Goal: Task Accomplishment & Management: Manage account settings

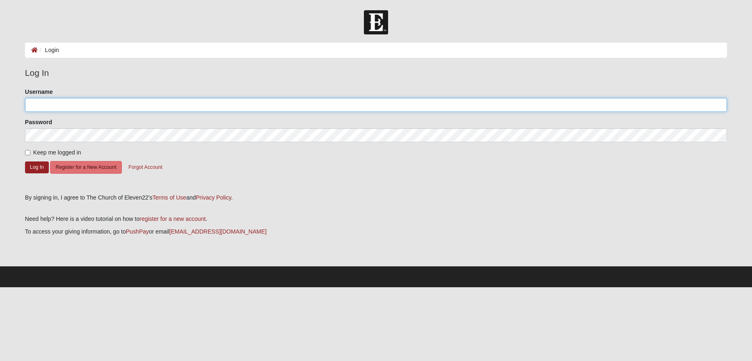
click at [124, 103] on input "Username" at bounding box center [376, 105] width 702 height 14
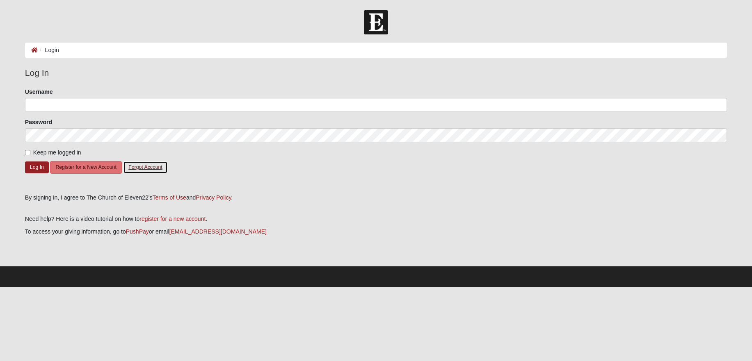
click at [141, 167] on button "Forgot Account" at bounding box center [145, 167] width 44 height 13
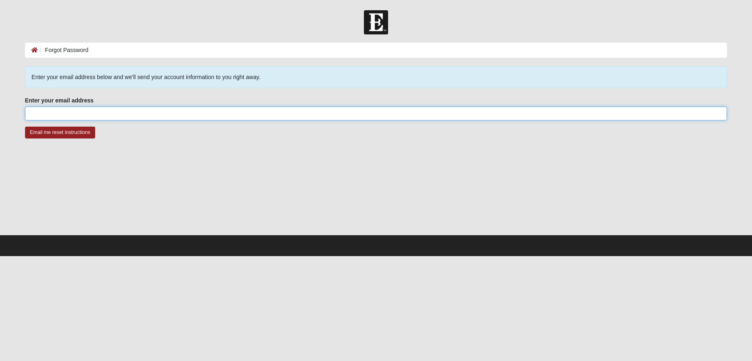
click at [96, 116] on input "Enter your email address" at bounding box center [376, 114] width 702 height 14
type input "danielanthony1@gmail.com"
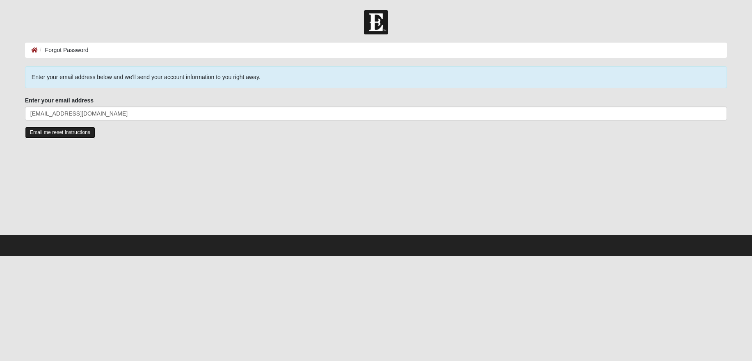
click at [59, 132] on input "Email me reset instructions" at bounding box center [60, 133] width 70 height 12
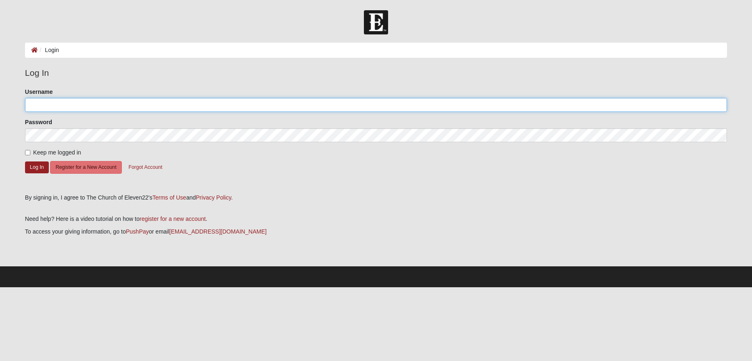
click at [75, 105] on input "Username" at bounding box center [376, 105] width 702 height 14
type input "[EMAIL_ADDRESS][DOMAIN_NAME]"
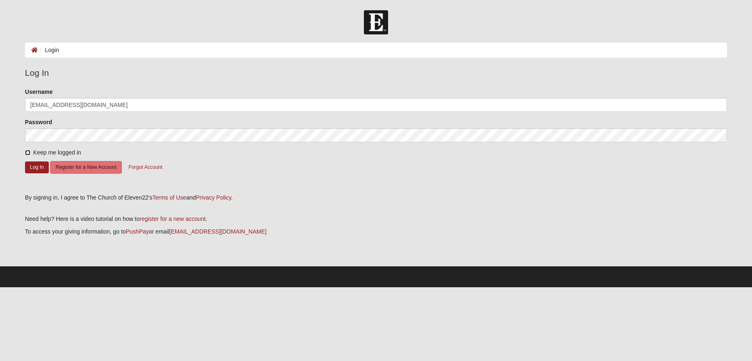
click at [29, 153] on input "Keep me logged in" at bounding box center [27, 152] width 5 height 5
checkbox input "true"
click at [37, 167] on button "Log In" at bounding box center [37, 168] width 24 height 12
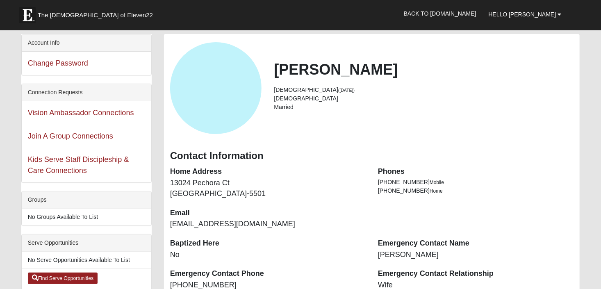
click at [304, 77] on h2 "Oliver Anthony" at bounding box center [424, 70] width 300 height 18
click at [536, 14] on span "Hello Oliver" at bounding box center [523, 14] width 68 height 7
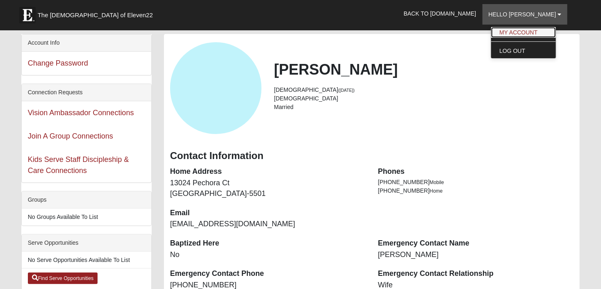
click at [533, 34] on link "My Account" at bounding box center [524, 32] width 65 height 11
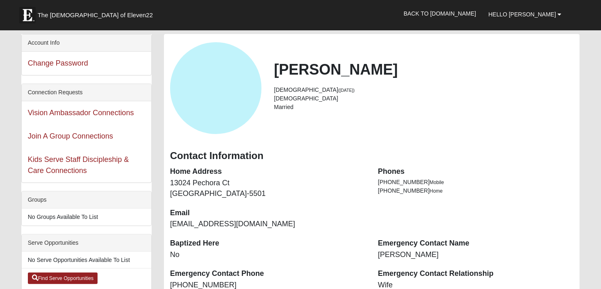
click at [296, 72] on h2 "Oliver Anthony" at bounding box center [424, 70] width 300 height 18
click at [296, 72] on h2 "[PERSON_NAME]" at bounding box center [424, 70] width 300 height 18
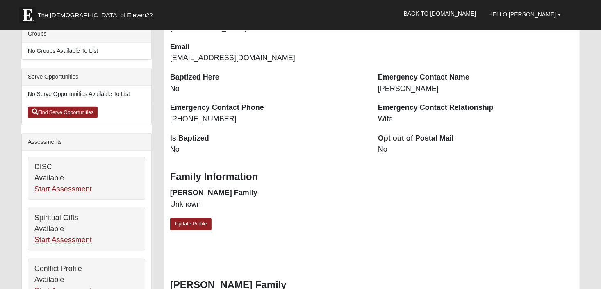
scroll to position [206, 0]
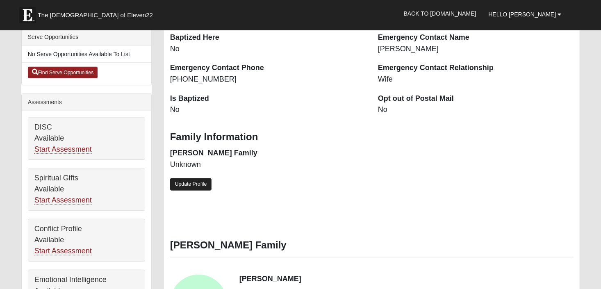
click at [183, 183] on link "Update Profile" at bounding box center [191, 184] width 42 height 12
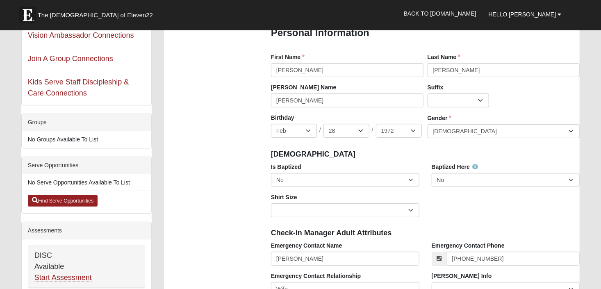
scroll to position [0, 0]
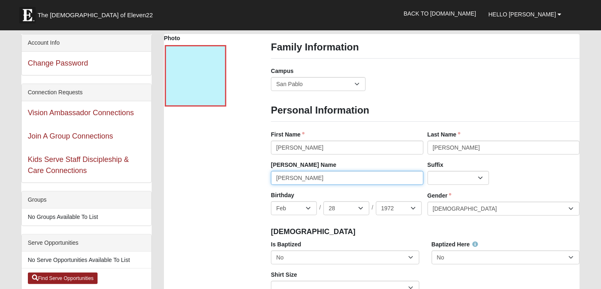
click at [285, 180] on input "[PERSON_NAME]" at bounding box center [347, 178] width 153 height 14
type input "D"
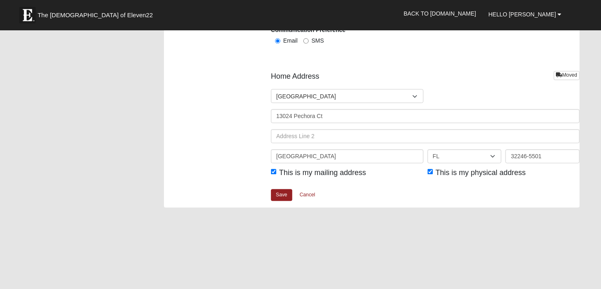
scroll to position [997, 0]
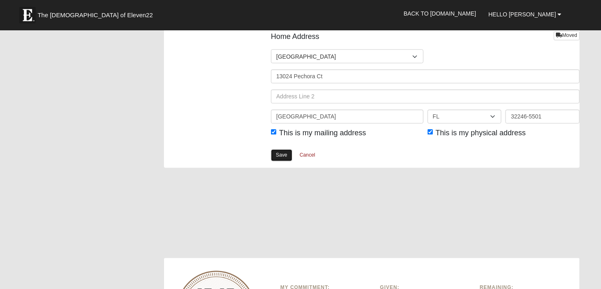
click at [282, 154] on link "Save" at bounding box center [281, 155] width 21 height 12
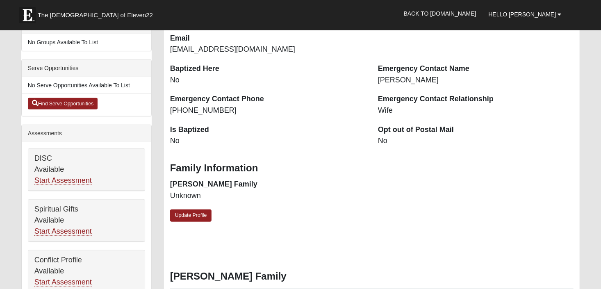
scroll to position [205, 0]
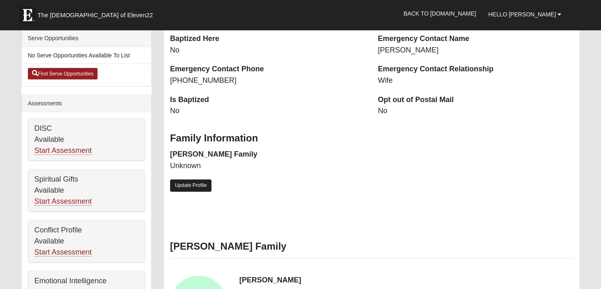
click at [196, 188] on link "Update Profile" at bounding box center [191, 186] width 42 height 12
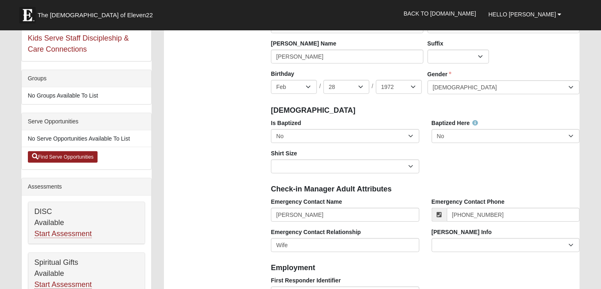
scroll to position [119, 0]
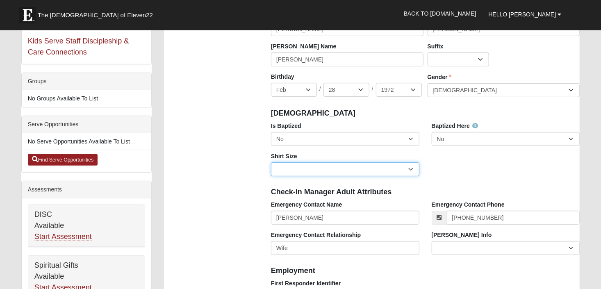
click at [301, 171] on select "Adult Small Adult Medium Adult Large Adult XL Adult XXL Adult 3XL Adult 4XL You…" at bounding box center [345, 169] width 149 height 14
select select "Adult Large"
click at [271, 162] on select "Adult Small Adult Medium Adult Large Adult XL Adult XXL Adult 3XL Adult 4XL You…" at bounding box center [345, 169] width 149 height 14
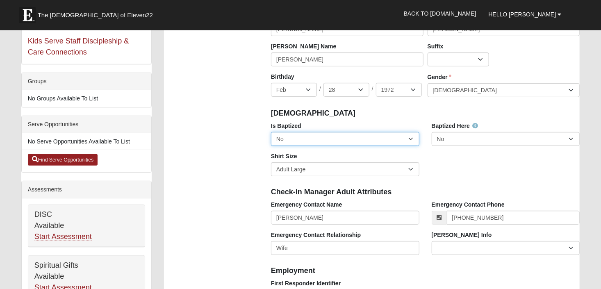
click at [361, 139] on select "No Yes" at bounding box center [345, 139] width 149 height 14
select select "True"
click at [271, 132] on select "No Yes" at bounding box center [345, 139] width 149 height 14
click at [468, 165] on div "Is Baptized No Yes Baptized Here No Yes Shirt Size Adult Small Adult Medium Adu…" at bounding box center [425, 152] width 321 height 61
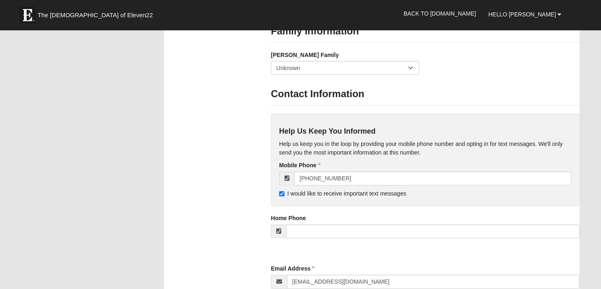
scroll to position [665, 0]
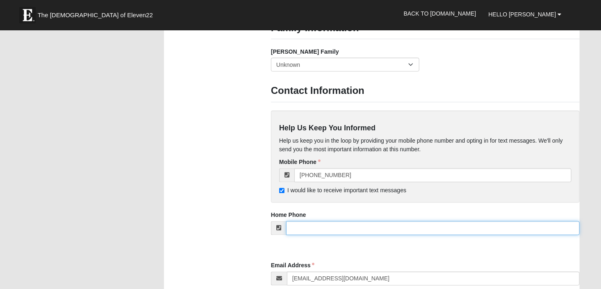
click at [329, 227] on input "tel" at bounding box center [433, 229] width 294 height 14
type input "[PHONE_NUMBER]"
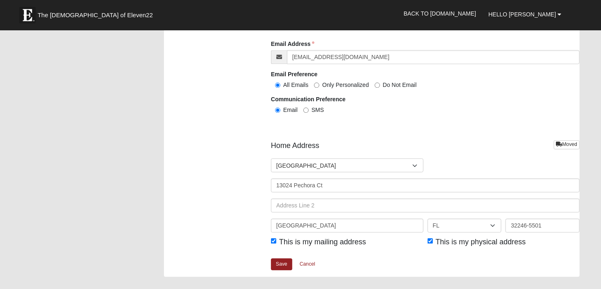
scroll to position [890, 0]
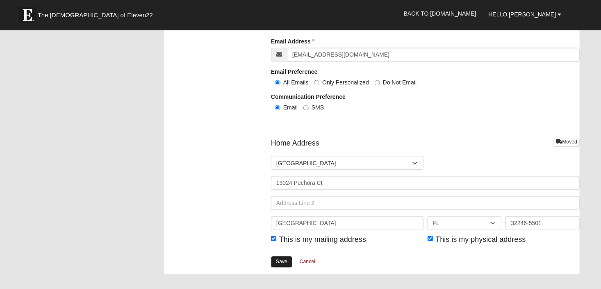
click at [279, 261] on link "Save" at bounding box center [281, 262] width 21 height 12
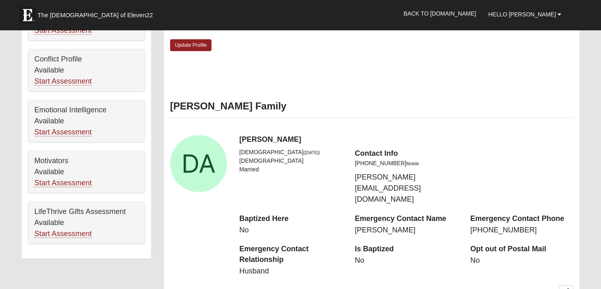
scroll to position [378, 0]
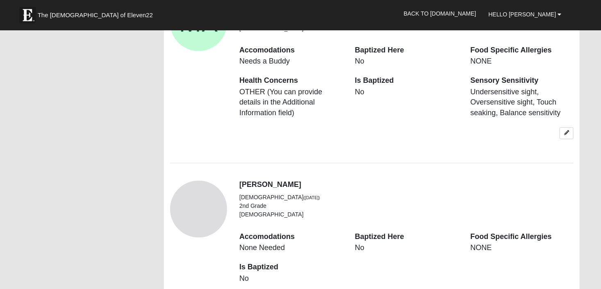
scroll to position [784, 0]
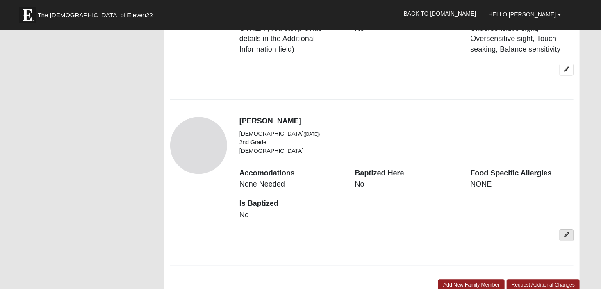
click at [567, 233] on icon at bounding box center [567, 235] width 5 height 5
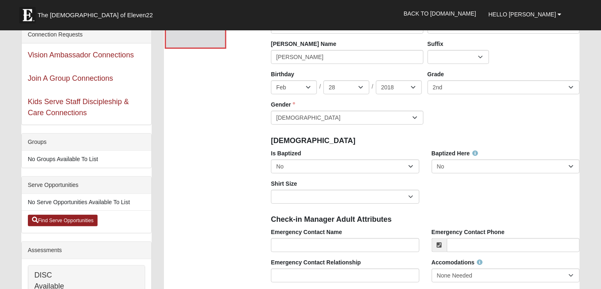
scroll to position [0, 0]
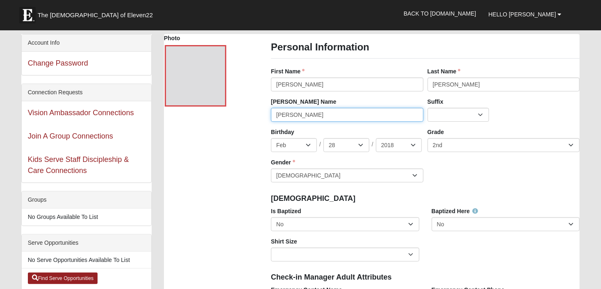
click at [285, 114] on input "[PERSON_NAME]" at bounding box center [347, 115] width 153 height 14
click at [484, 171] on div "Birthday Jan Feb Mar Apr May Jun [DATE] Aug Sep Oct Nov [DATE] 2 3 4 5 6 7 8 9 …" at bounding box center [425, 158] width 313 height 61
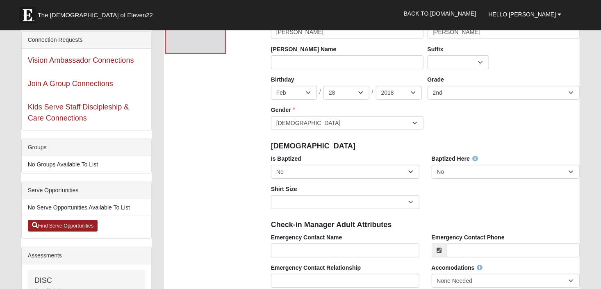
scroll to position [62, 0]
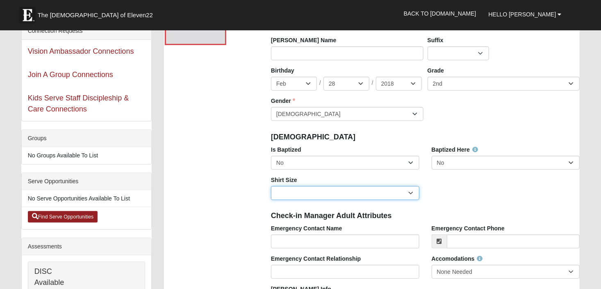
click at [409, 191] on select "Adult Small Adult Medium Adult Large Adult XL Adult XXL Adult 3XL Adult 4XL You…" at bounding box center [345, 193] width 149 height 14
select select "Youth Medium"
click at [271, 186] on select "Adult Small Adult Medium Adult Large Adult XL Adult XXL Adult 3XL Adult 4XL You…" at bounding box center [345, 193] width 149 height 14
click at [456, 201] on div "Is Baptized No Yes Baptized Here No Yes Shirt Size Adult Small Adult Medium Adu…" at bounding box center [425, 176] width 321 height 61
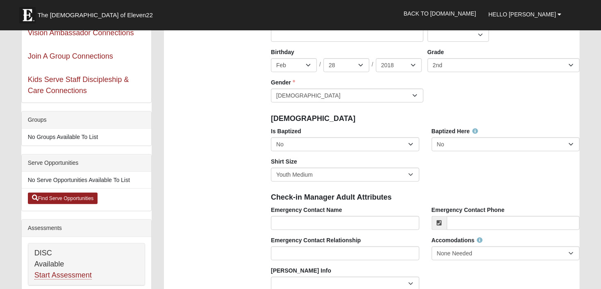
scroll to position [80, 0]
click at [352, 172] on select "Adult Small Adult Medium Adult Large Adult XL Adult XXL Adult 3XL Adult 4XL You…" at bounding box center [345, 174] width 149 height 14
click at [271, 167] on select "Adult Small Adult Medium Adult Large Adult XL Adult XXL Adult 3XL Adult 4XL You…" at bounding box center [345, 174] width 149 height 14
click at [473, 176] on div "Is Baptized No Yes Baptized Here No Yes Shirt Size Adult Small Adult Medium Adu…" at bounding box center [425, 157] width 321 height 61
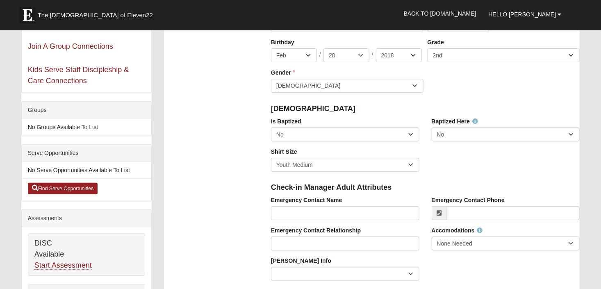
scroll to position [96, 0]
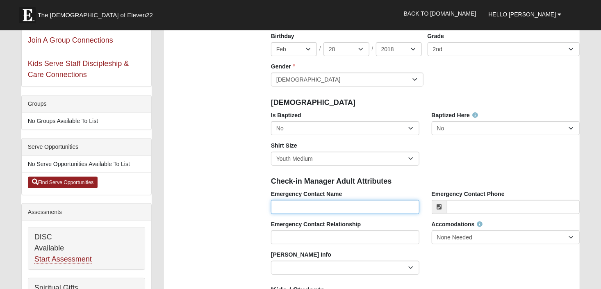
click at [351, 208] on input "Emergency Contact Name" at bounding box center [345, 207] width 149 height 14
type input "[PERSON_NAME]"
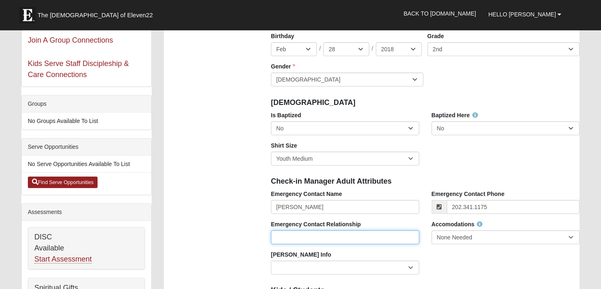
type input "[PHONE_NUMBER]"
click at [328, 238] on input "Emergency Contact Relationship" at bounding box center [345, 238] width 149 height 14
type input "D"
type input "Father"
click at [463, 252] on div "Emergency Contact Name Daniel Anthony Emergency Contact Phone (202) 341-1175 Em…" at bounding box center [425, 235] width 321 height 91
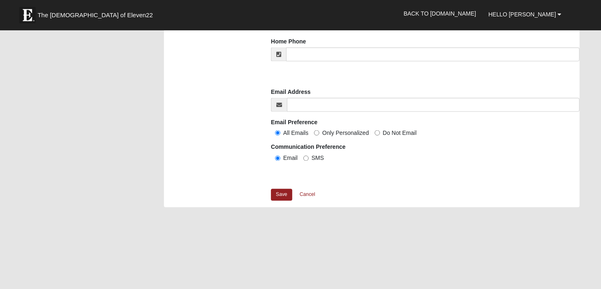
scroll to position [607, 0]
click at [280, 192] on link "Save" at bounding box center [281, 194] width 21 height 12
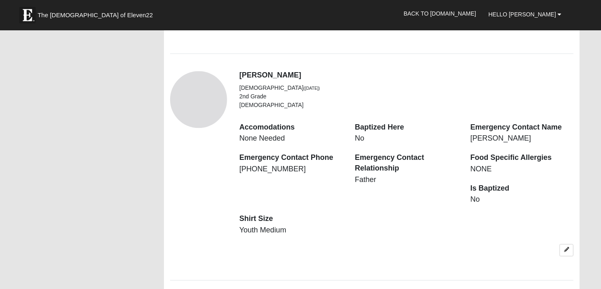
scroll to position [835, 0]
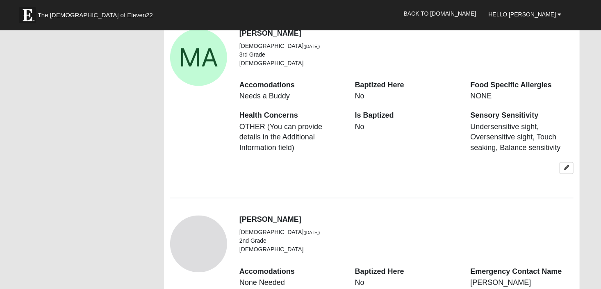
scroll to position [689, 0]
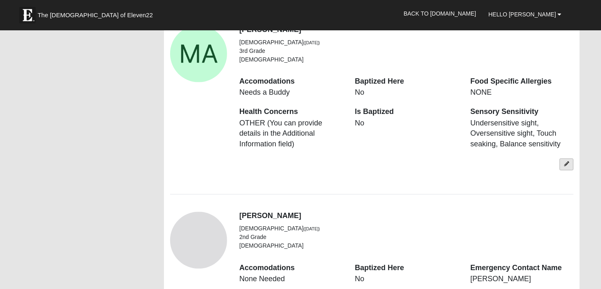
click at [567, 159] on link at bounding box center [567, 165] width 14 height 12
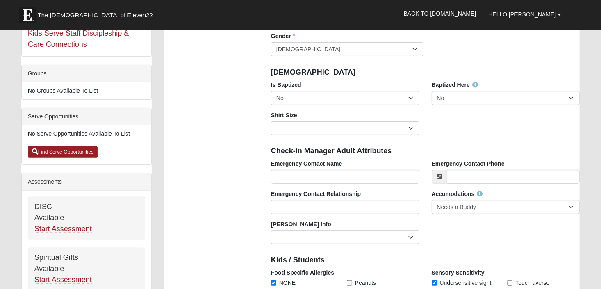
scroll to position [126, 0]
click at [354, 179] on input "Emergency Contact Name" at bounding box center [345, 177] width 149 height 14
type input "[PERSON_NAME]"
click at [460, 175] on input "Emergency Contact Phone" at bounding box center [513, 177] width 133 height 14
type input "[PHONE_NUMBER]"
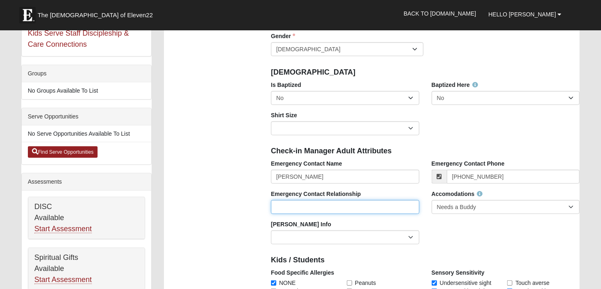
click at [377, 211] on input "Emergency Contact Relationship" at bounding box center [345, 207] width 149 height 14
type input "Father"
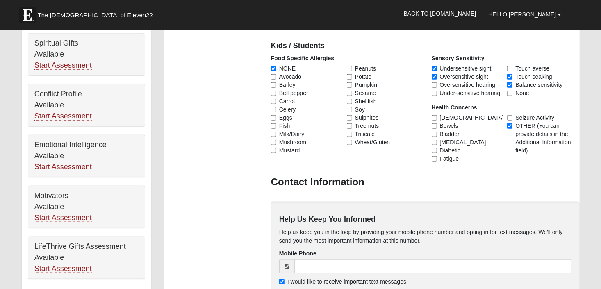
scroll to position [338, 0]
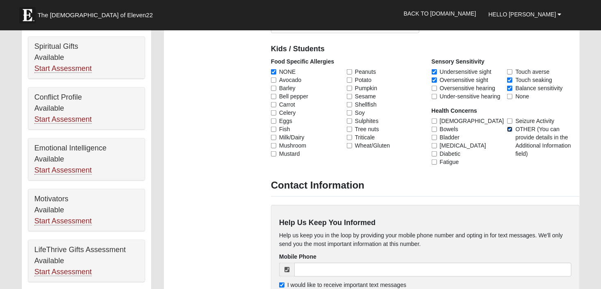
click at [512, 128] on input "OTHER (You can provide details in the Additional Information field)" at bounding box center [510, 129] width 5 height 5
click at [531, 140] on span "OTHER (You can provide details in the Additional Information field)" at bounding box center [548, 141] width 64 height 33
click at [513, 132] on input "OTHER (You can provide details in the Additional Information field)" at bounding box center [510, 129] width 5 height 5
click at [509, 127] on input "OTHER (You can provide details in the Additional Information field)" at bounding box center [510, 129] width 5 height 5
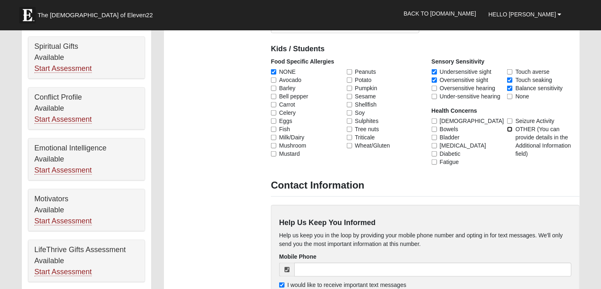
checkbox input "true"
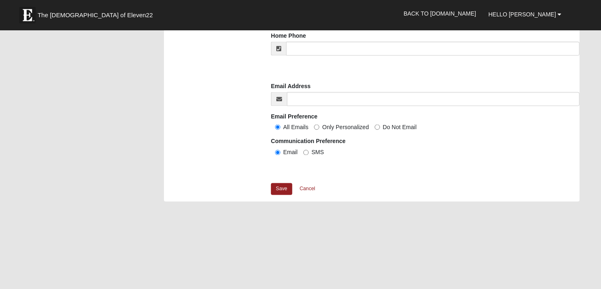
scroll to position [615, 0]
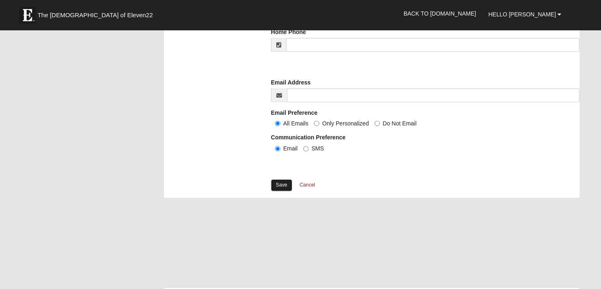
click at [282, 185] on link "Save" at bounding box center [281, 186] width 21 height 12
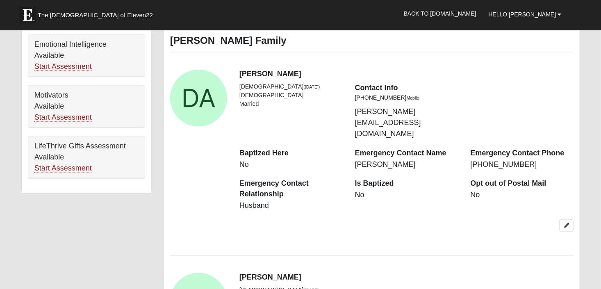
scroll to position [444, 0]
